Goal: Use online tool/utility: Utilize a website feature to perform a specific function

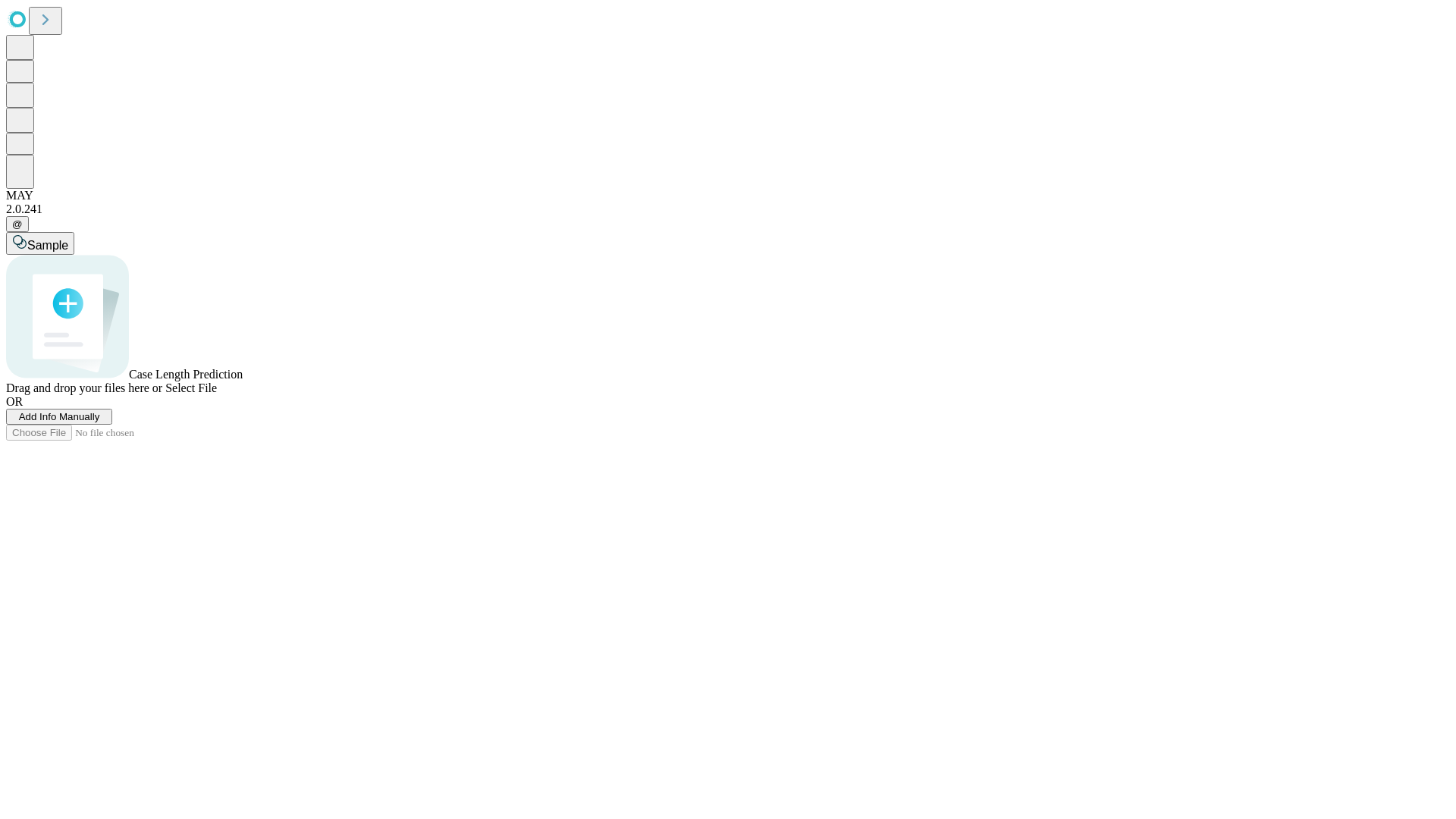
click at [100, 422] on span "Add Info Manually" at bounding box center [59, 416] width 81 height 11
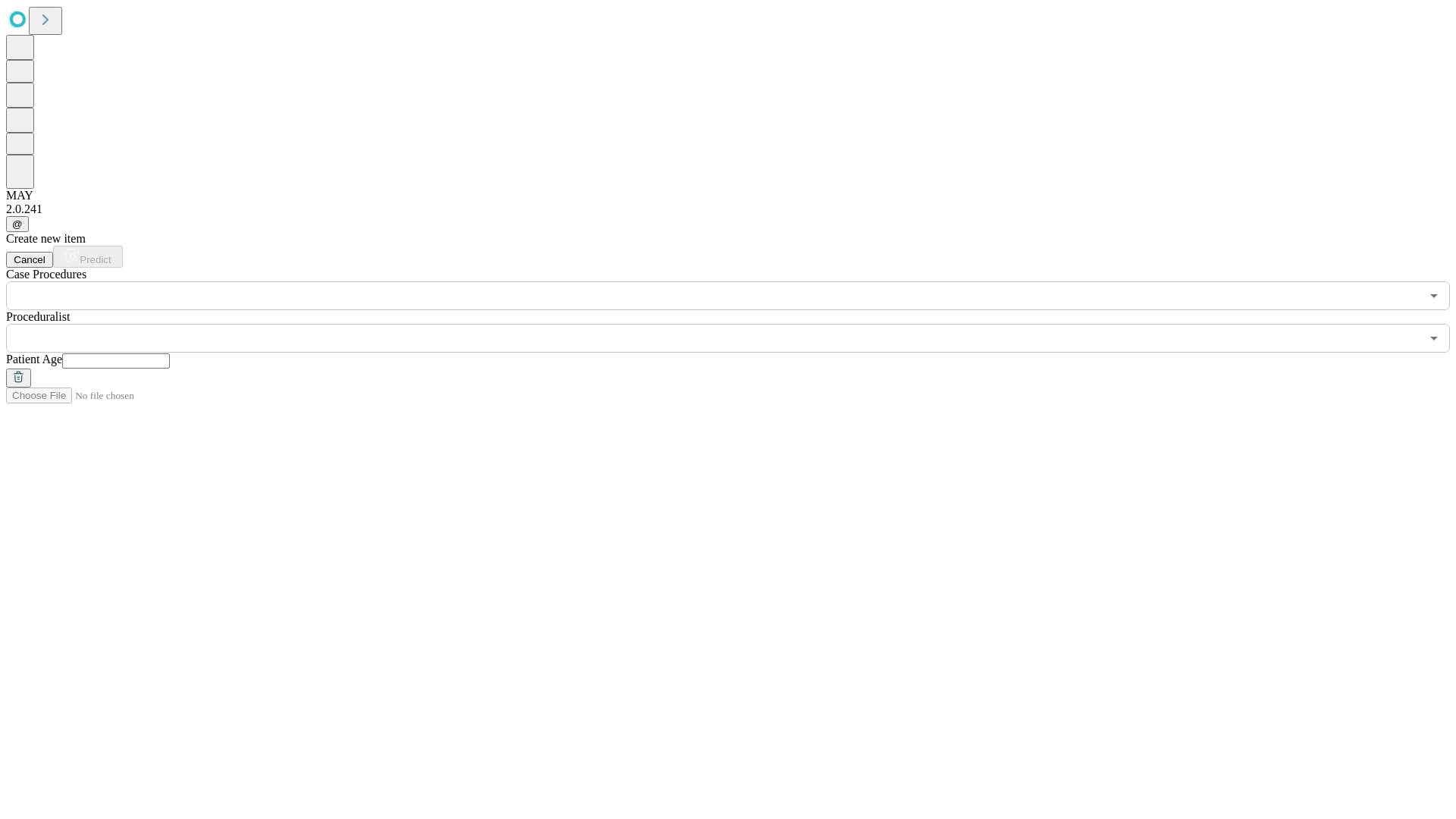
click at [170, 353] on input "text" at bounding box center [115, 361] width 107 height 15
type input "**"
click at [738, 324] on input "text" at bounding box center [713, 339] width 1414 height 29
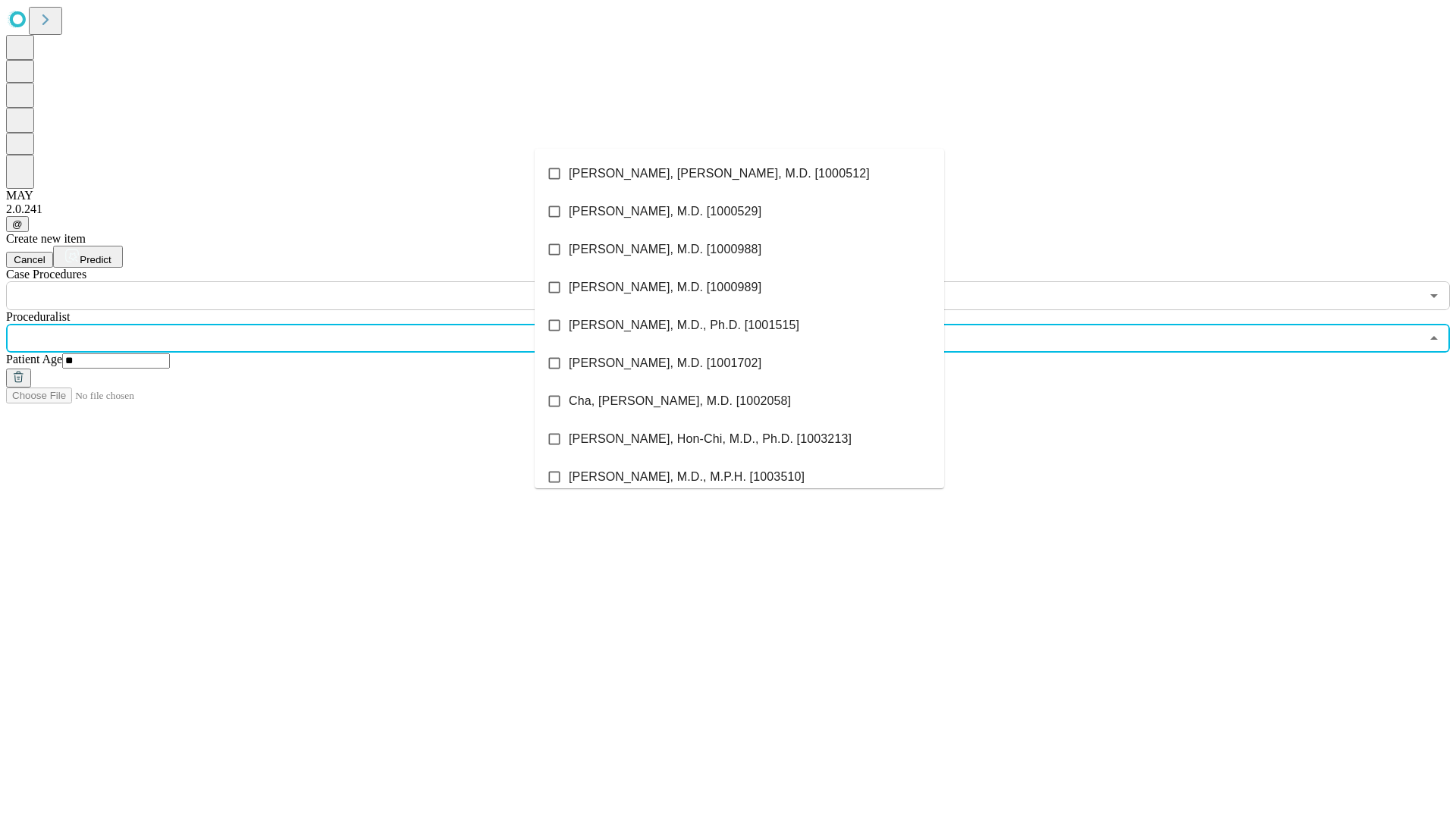
click at [739, 174] on li "[PERSON_NAME], [PERSON_NAME], M.D. [1000512]" at bounding box center [739, 174] width 409 height 38
click at [319, 281] on input "text" at bounding box center [713, 296] width 1414 height 29
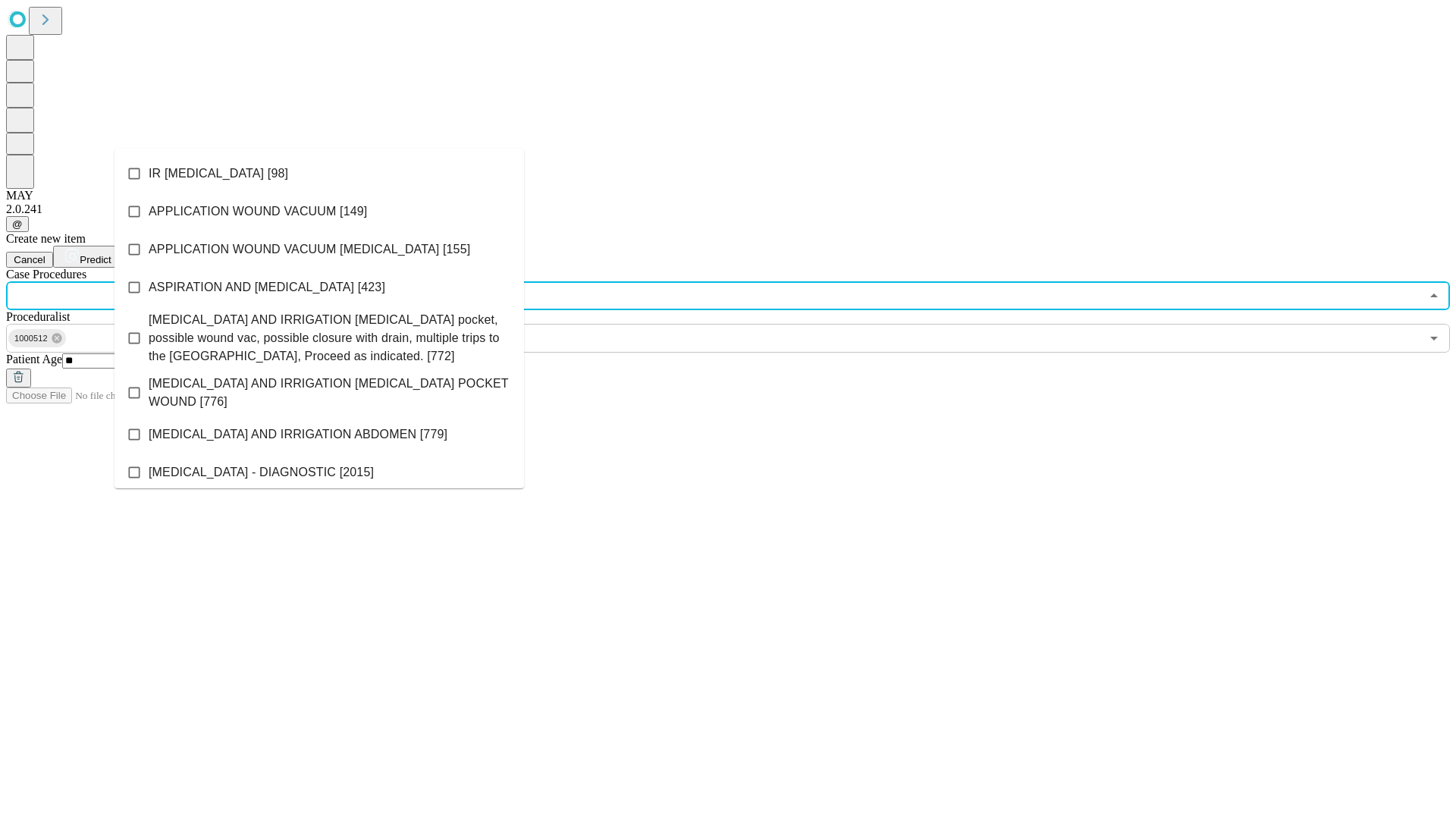
click at [319, 174] on li "IR [MEDICAL_DATA] [98]" at bounding box center [319, 174] width 409 height 38
click at [111, 254] on span "Predict" at bounding box center [95, 260] width 31 height 11
